Goal: Task Accomplishment & Management: Use online tool/utility

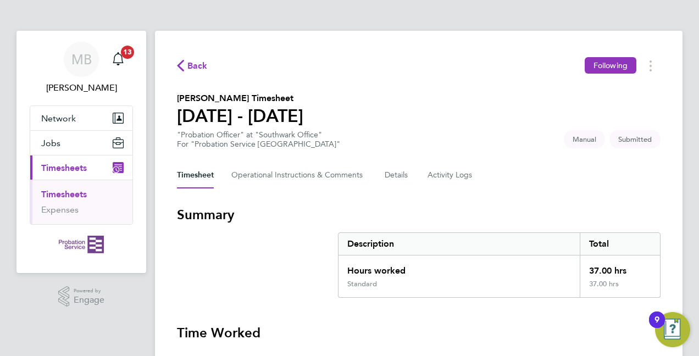
click at [64, 192] on link "Timesheets" at bounding box center [64, 194] width 46 height 10
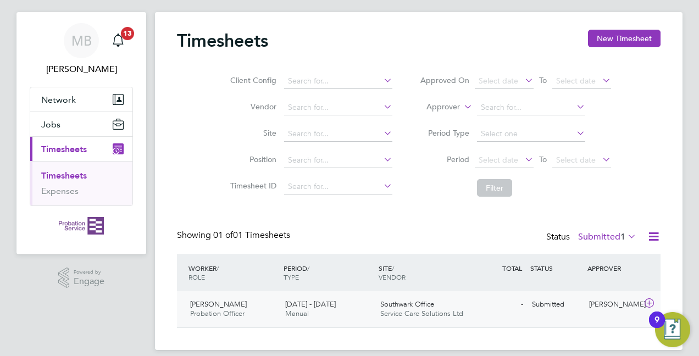
scroll to position [30, 0]
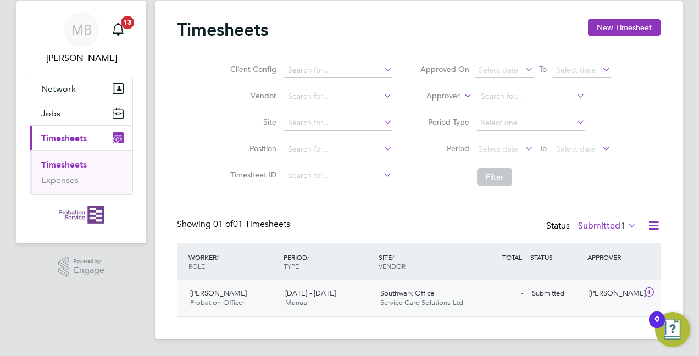
click at [235, 296] on span "[PERSON_NAME]" at bounding box center [218, 293] width 57 height 9
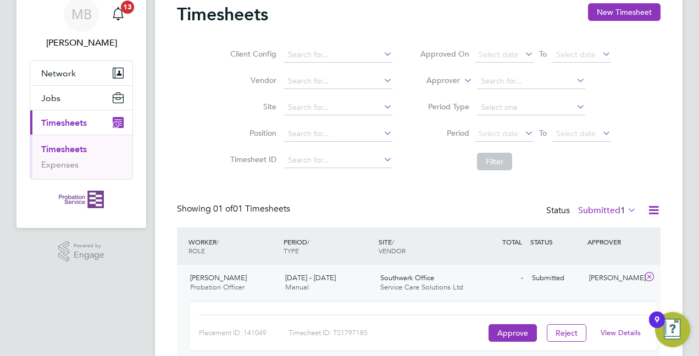
scroll to position [99, 0]
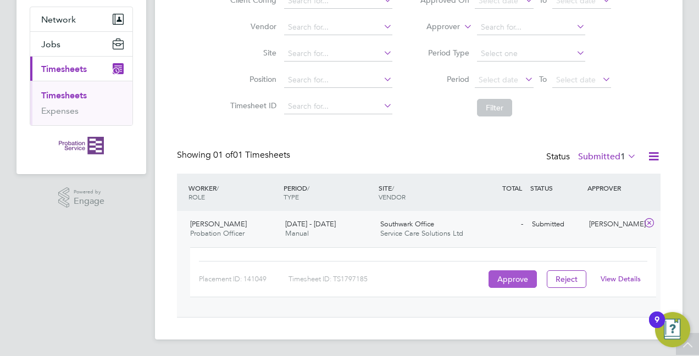
click at [514, 273] on button "Approve" at bounding box center [513, 280] width 48 height 18
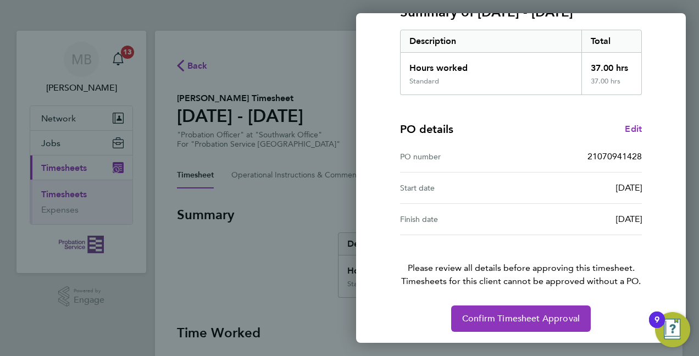
scroll to position [169, 0]
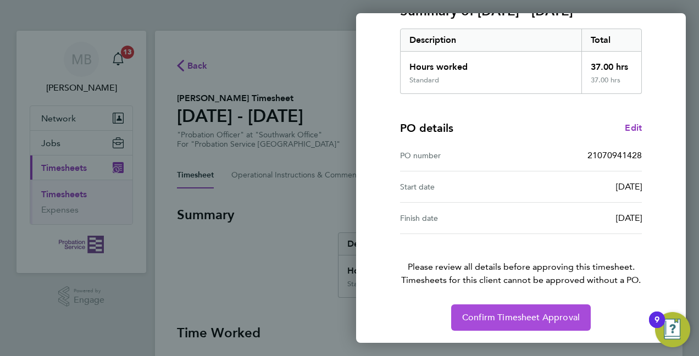
click at [517, 316] on span "Confirm Timesheet Approval" at bounding box center [521, 317] width 118 height 11
